Goal: Transaction & Acquisition: Purchase product/service

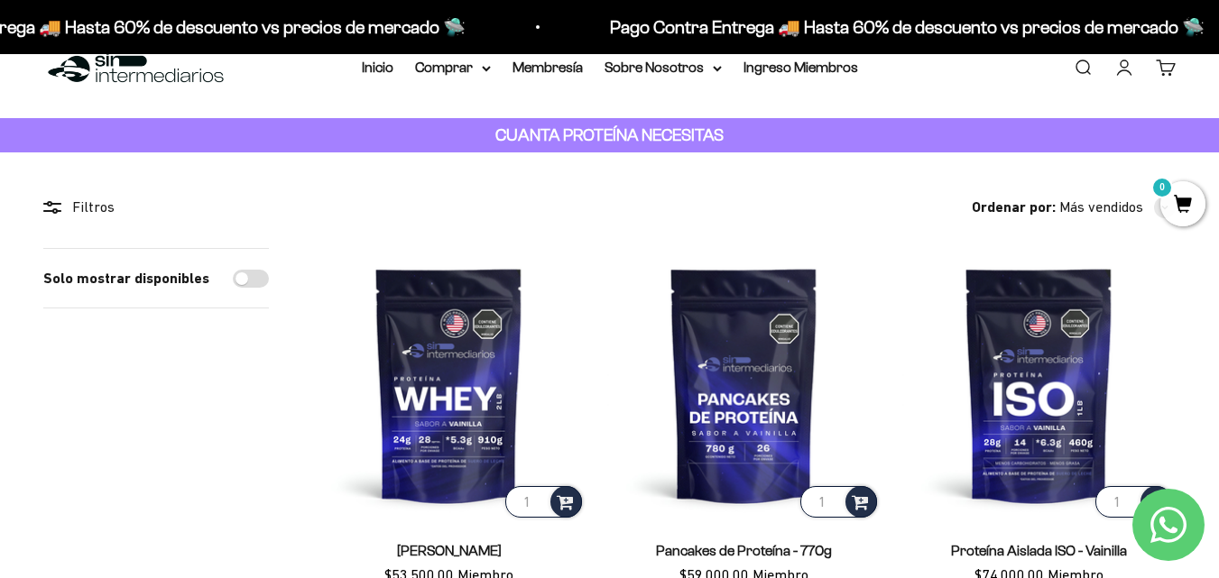
scroll to position [72, 0]
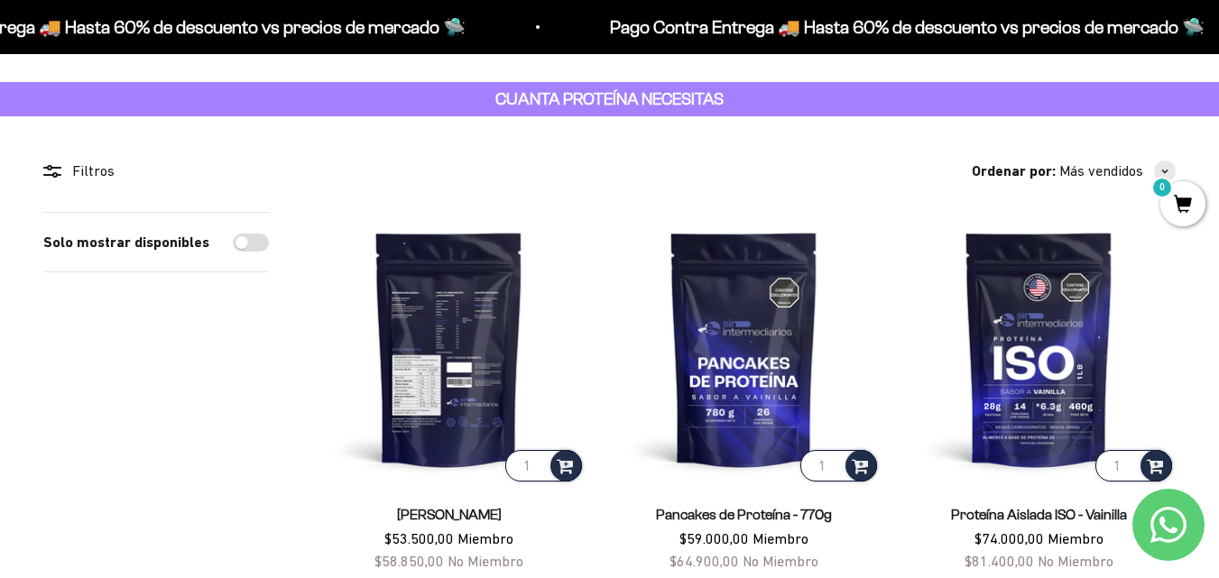
click at [436, 344] on img at bounding box center [448, 348] width 273 height 273
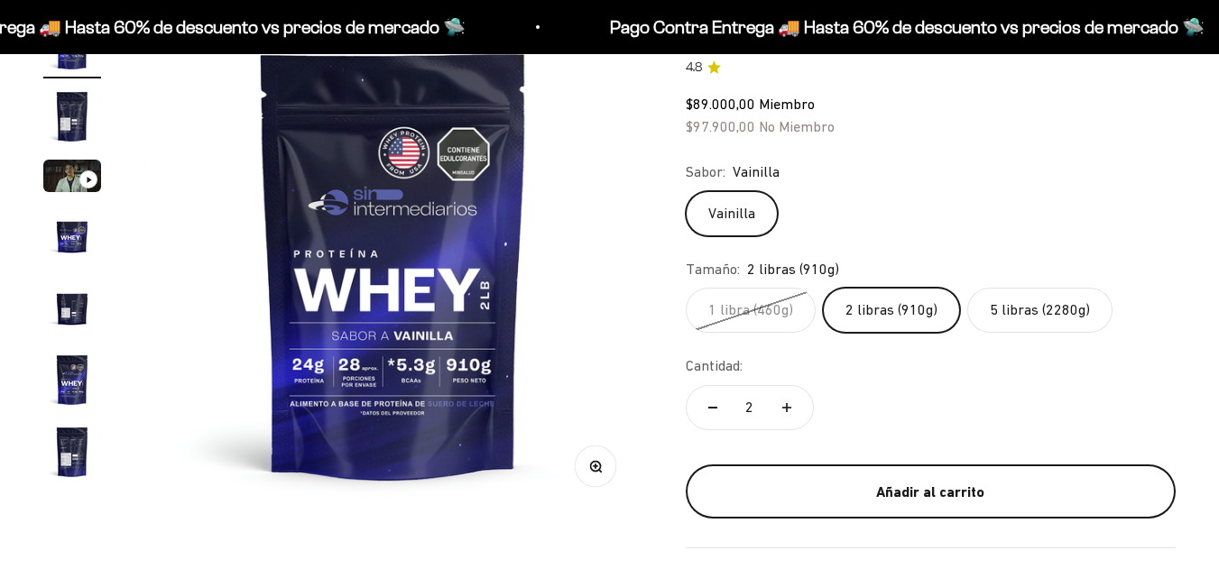
click at [974, 485] on div "Añadir al carrito" at bounding box center [931, 492] width 418 height 23
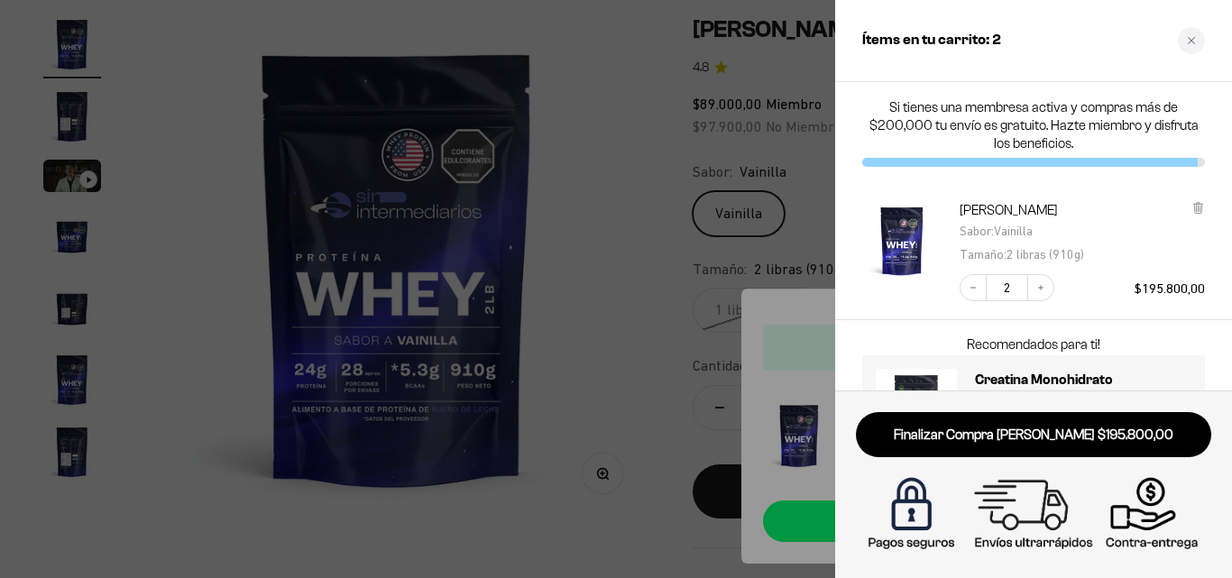
click at [1218, 187] on div "Proteína Whey - [PERSON_NAME] : [PERSON_NAME] : 2 libras (910g) Decrease quanti…" at bounding box center [1033, 251] width 397 height 137
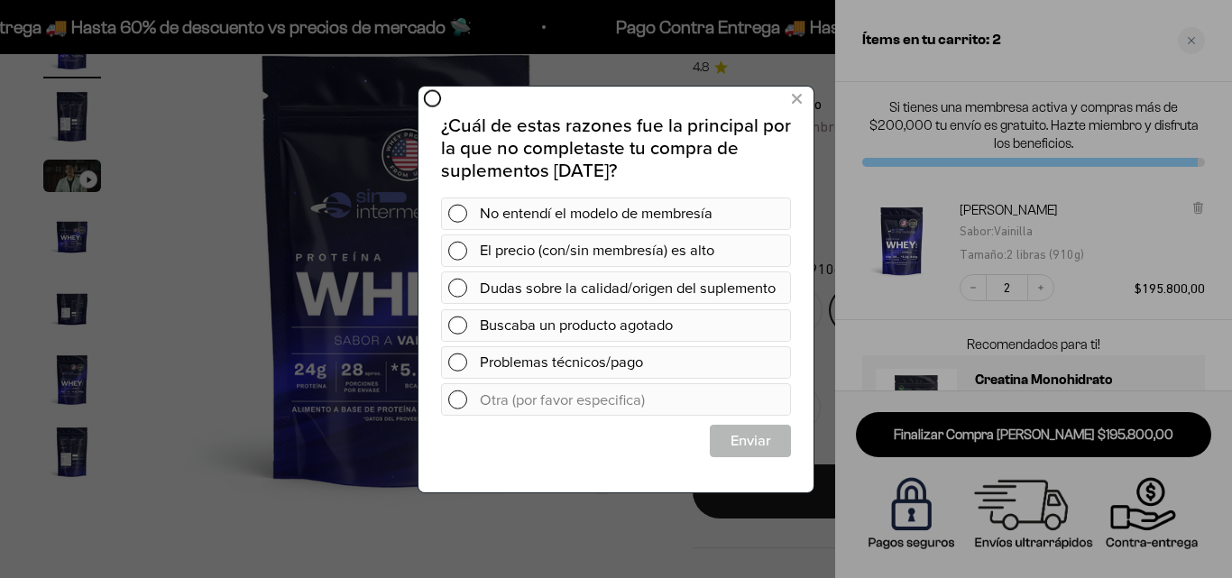
click at [1013, 429] on div at bounding box center [616, 289] width 1232 height 578
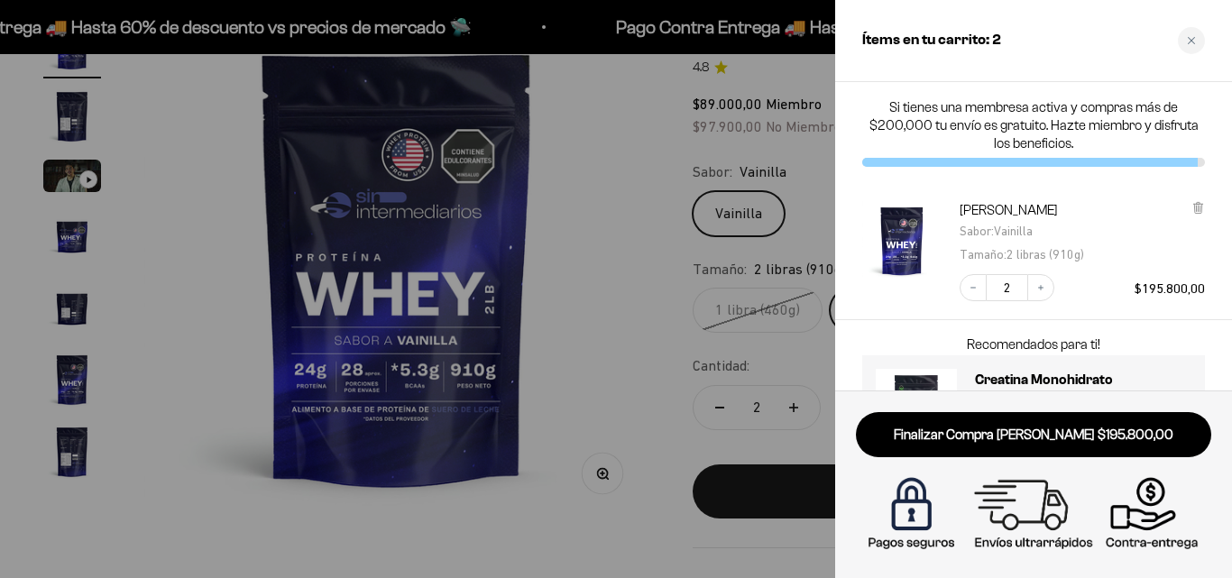
click at [1013, 429] on link "Finalizar Compra [PERSON_NAME] $195.800,00" at bounding box center [1033, 435] width 355 height 46
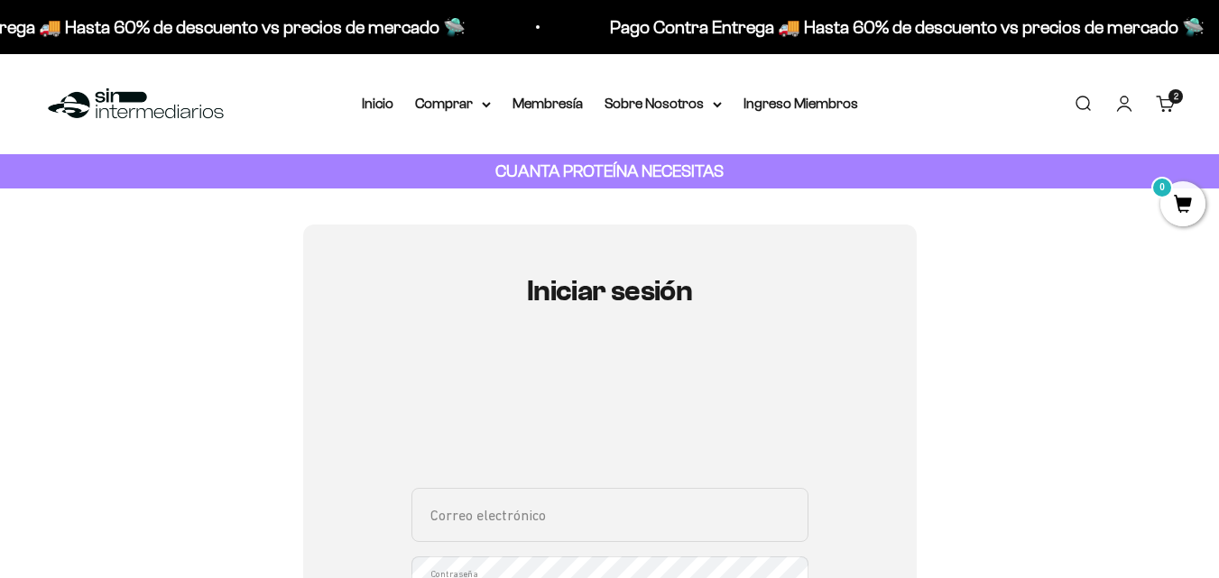
type input "sarego23@gmail.com"
click at [1088, 430] on div "Iniciar sesión sarego23@gmail.com Correo electrónico Contraseña ¿Olvidaste la c…" at bounding box center [609, 567] width 1132 height 685
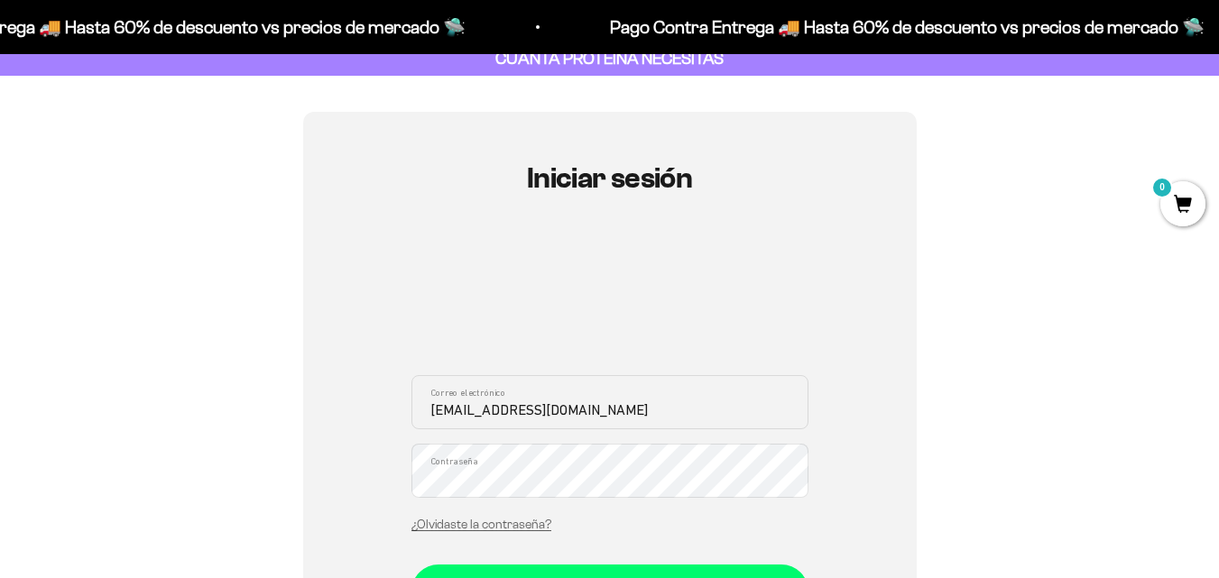
scroll to position [144, 0]
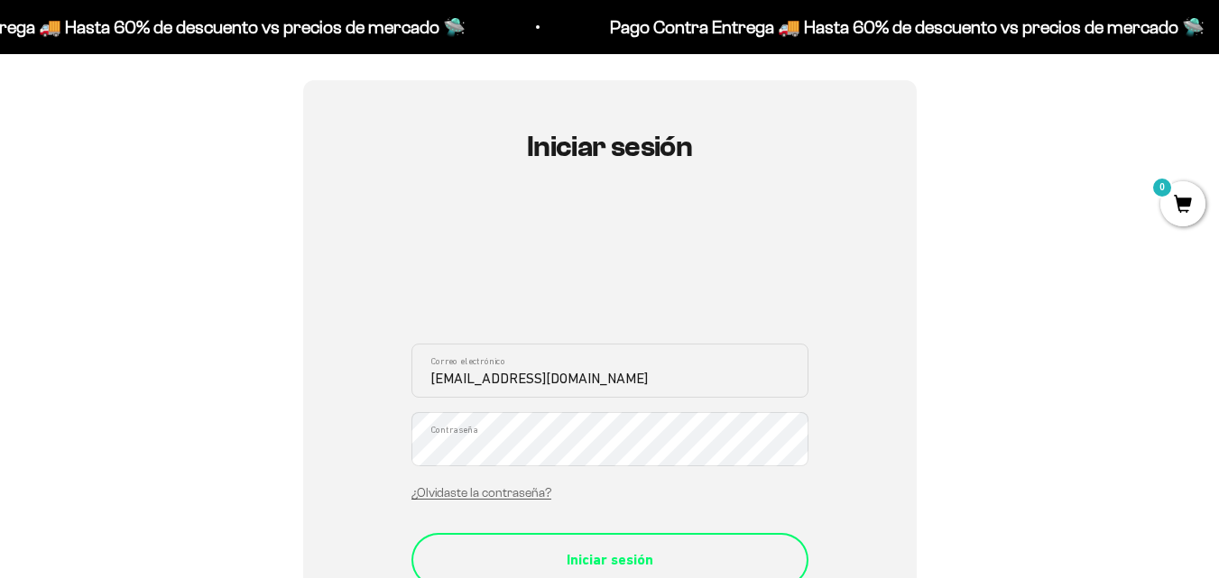
click at [740, 552] on div "Iniciar sesión" at bounding box center [609, 560] width 325 height 23
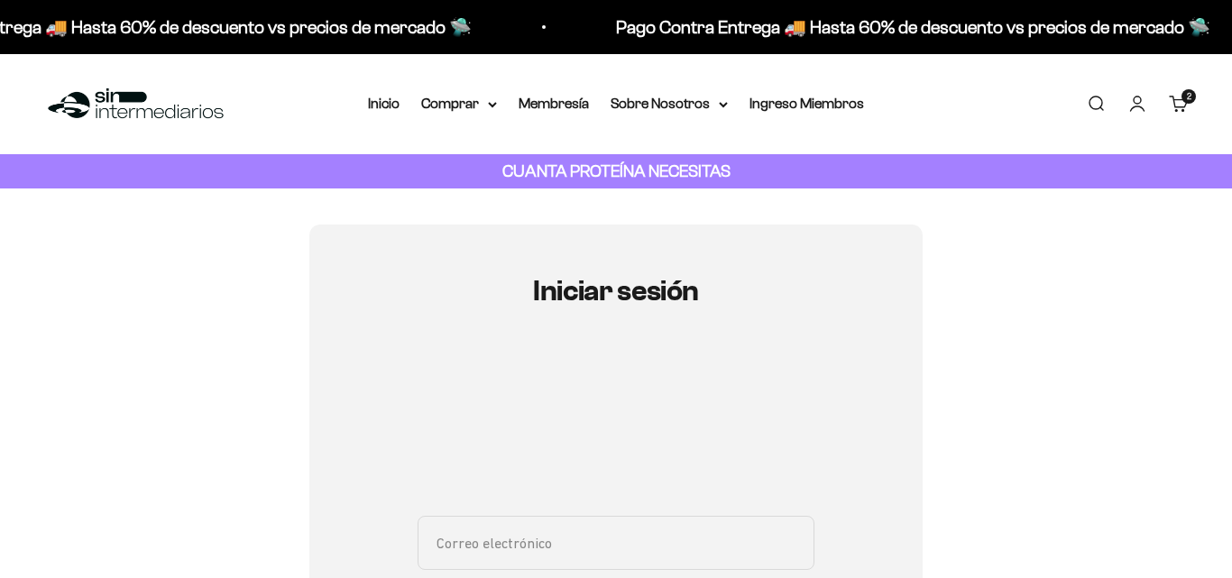
click at [986, 494] on div "Iniciar sesión Correo electrónico Contraseña ¿Olvidaste la contraseña? Iniciar …" at bounding box center [616, 540] width 1146 height 630
type input "sarego23@gmail.com"
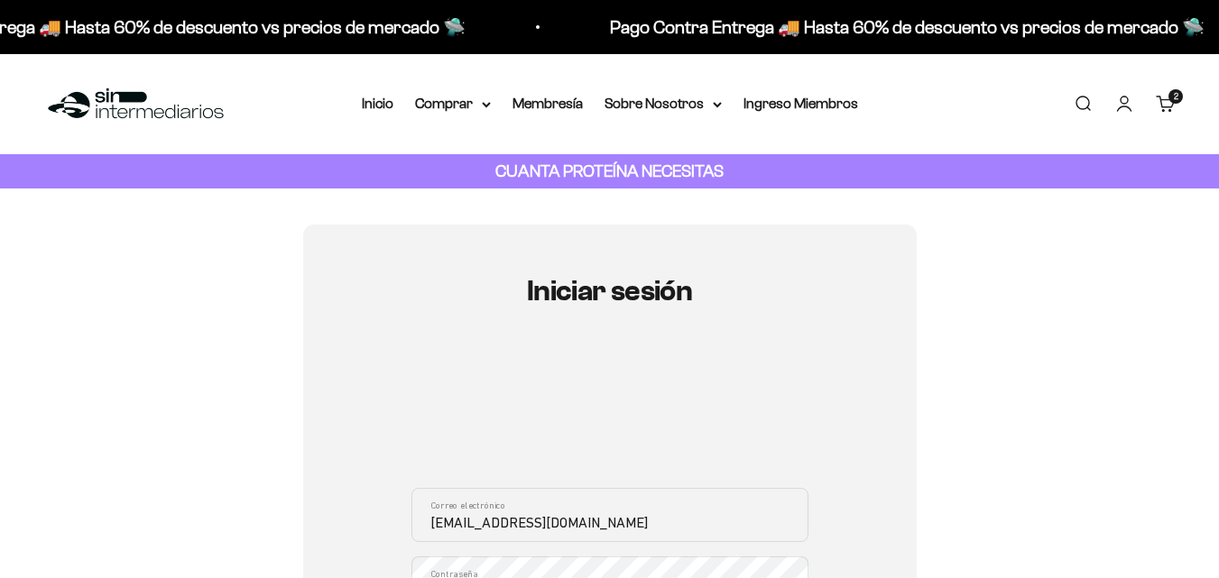
click at [1041, 381] on div "Iniciar sesión sarego23@gmail.com Correo electrónico Contraseña ¿Olvidaste la c…" at bounding box center [609, 567] width 1132 height 685
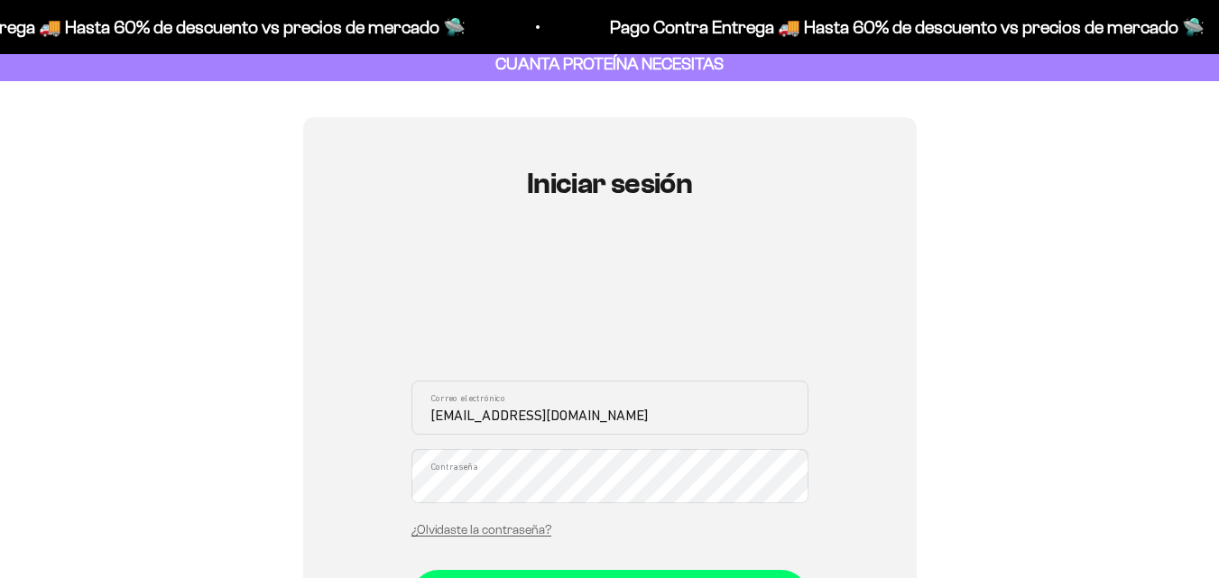
scroll to position [217, 0]
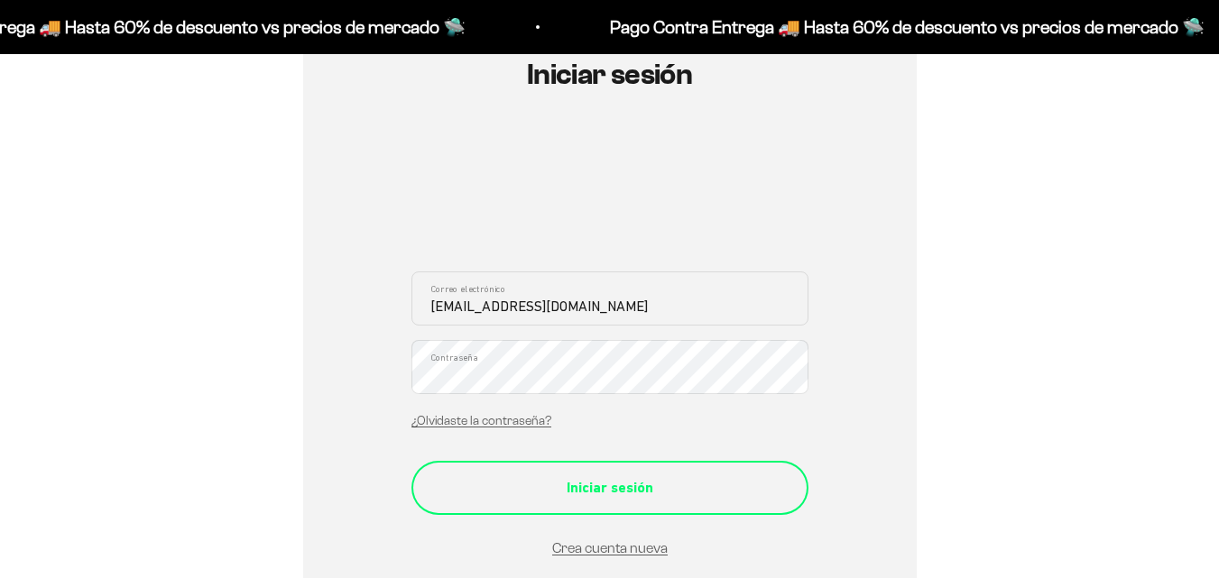
click at [739, 471] on button "Iniciar sesión" at bounding box center [609, 488] width 397 height 54
